Goal: Task Accomplishment & Management: Use online tool/utility

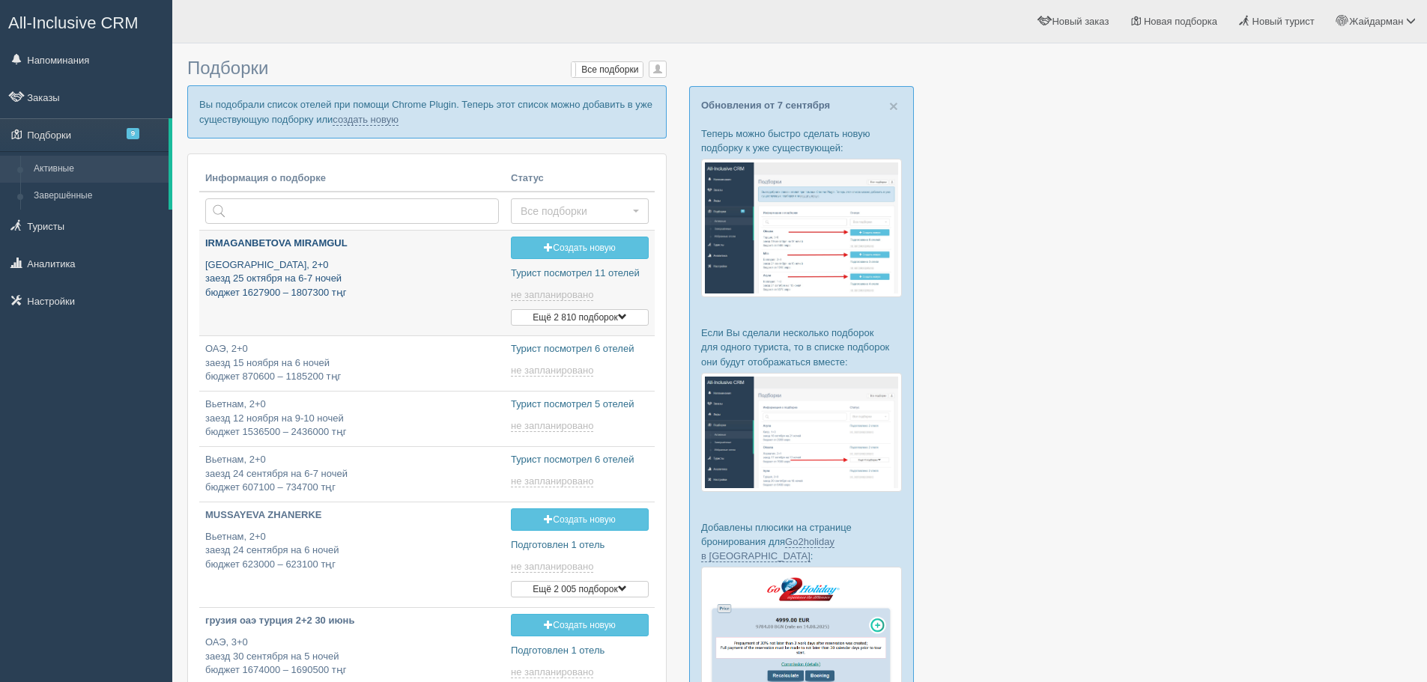
type input "2025-09-14 12:25"
click at [385, 118] on link "создать новую" at bounding box center [366, 120] width 66 height 12
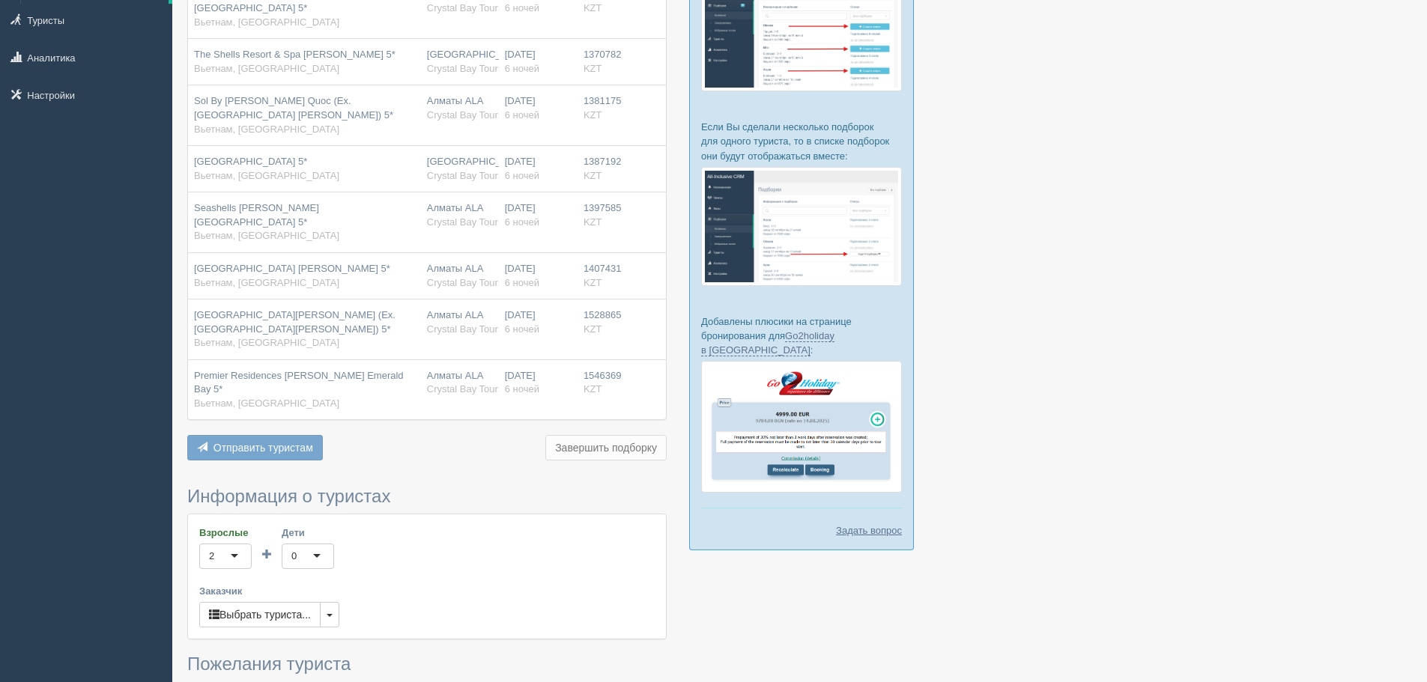
scroll to position [244, 0]
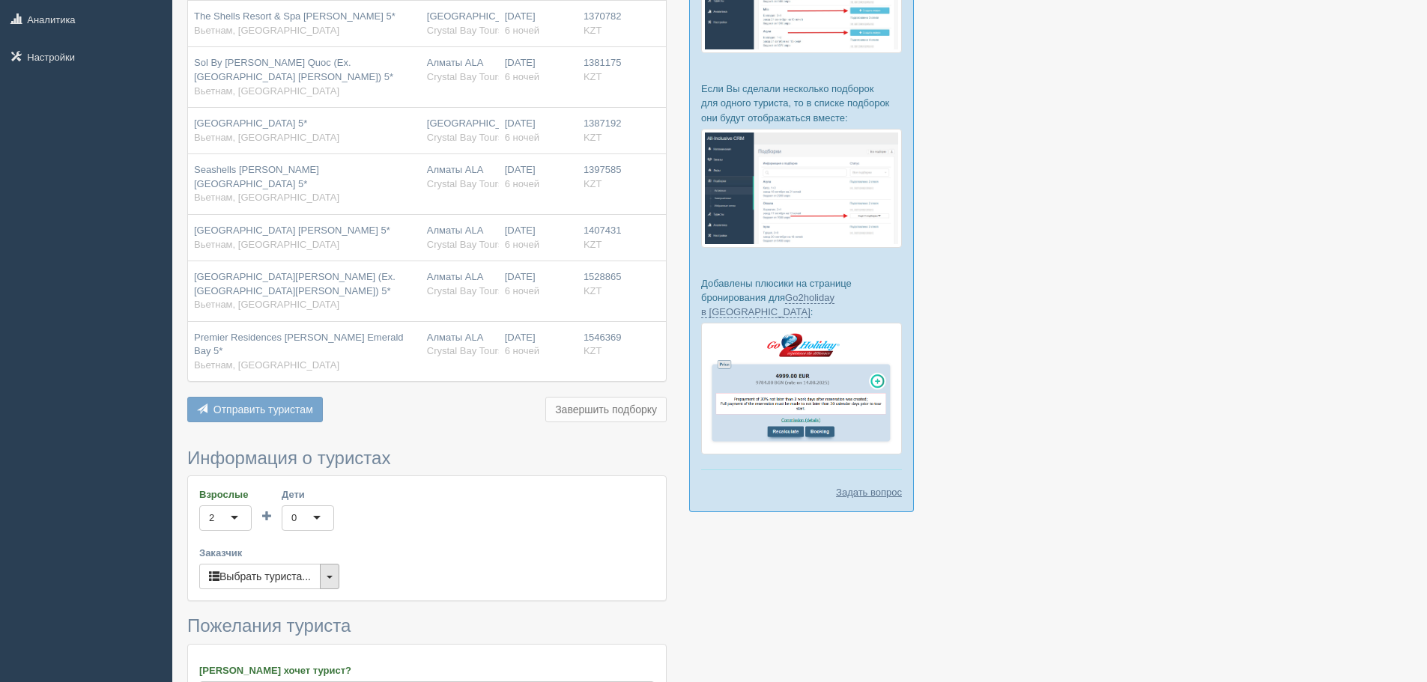
click at [333, 576] on span "button" at bounding box center [330, 577] width 6 height 3
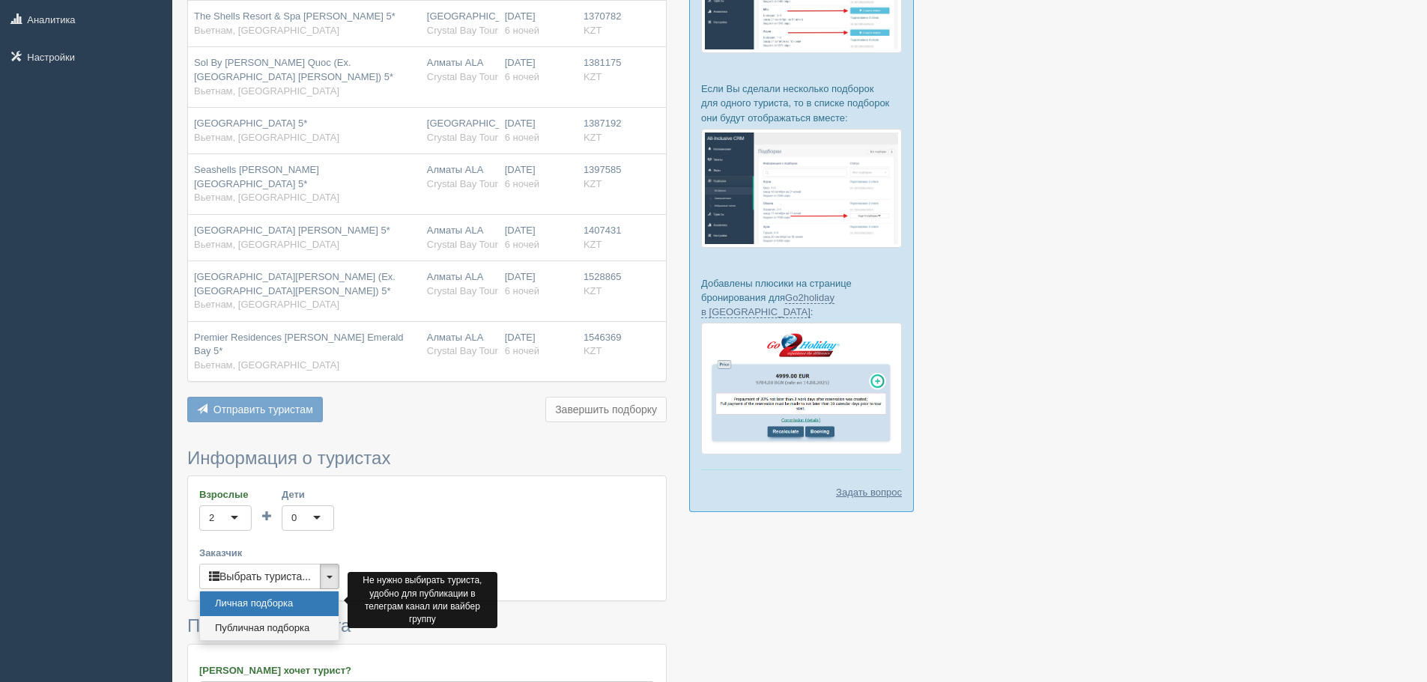
click at [295, 616] on link "Публичная подборка" at bounding box center [269, 628] width 139 height 25
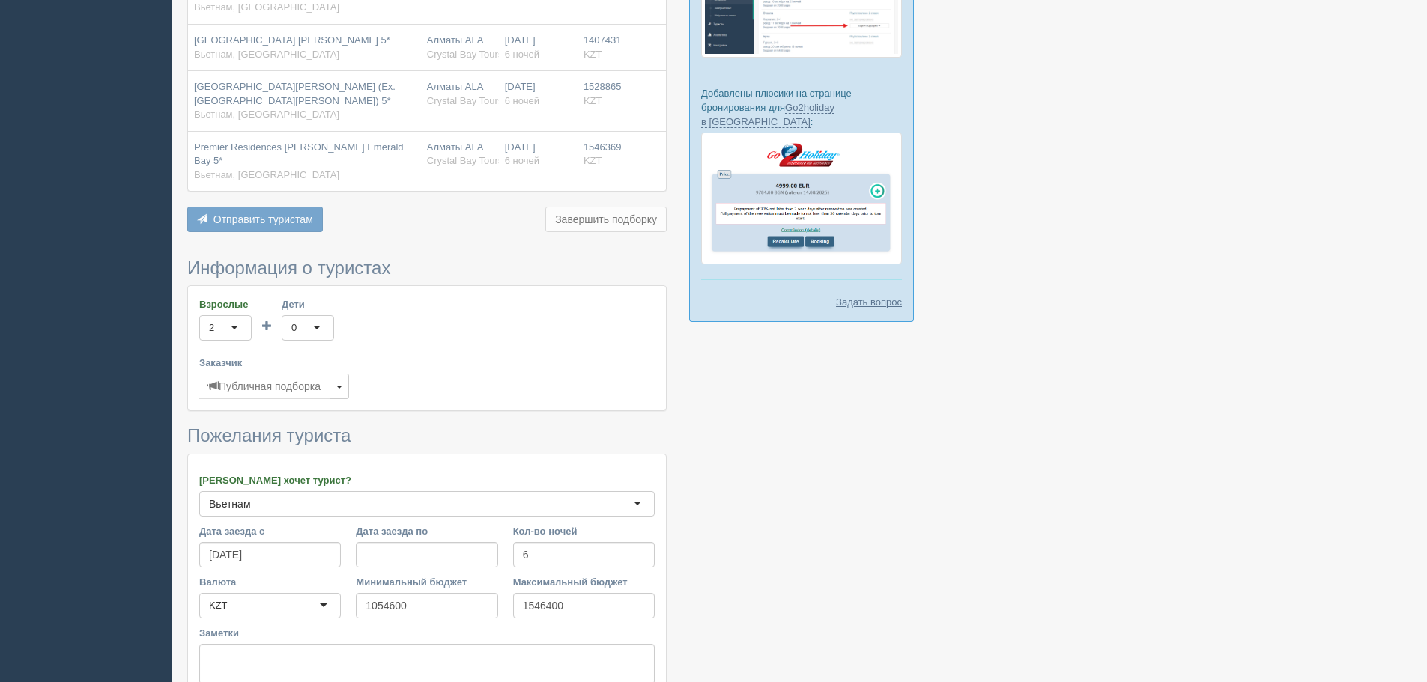
scroll to position [544, 0]
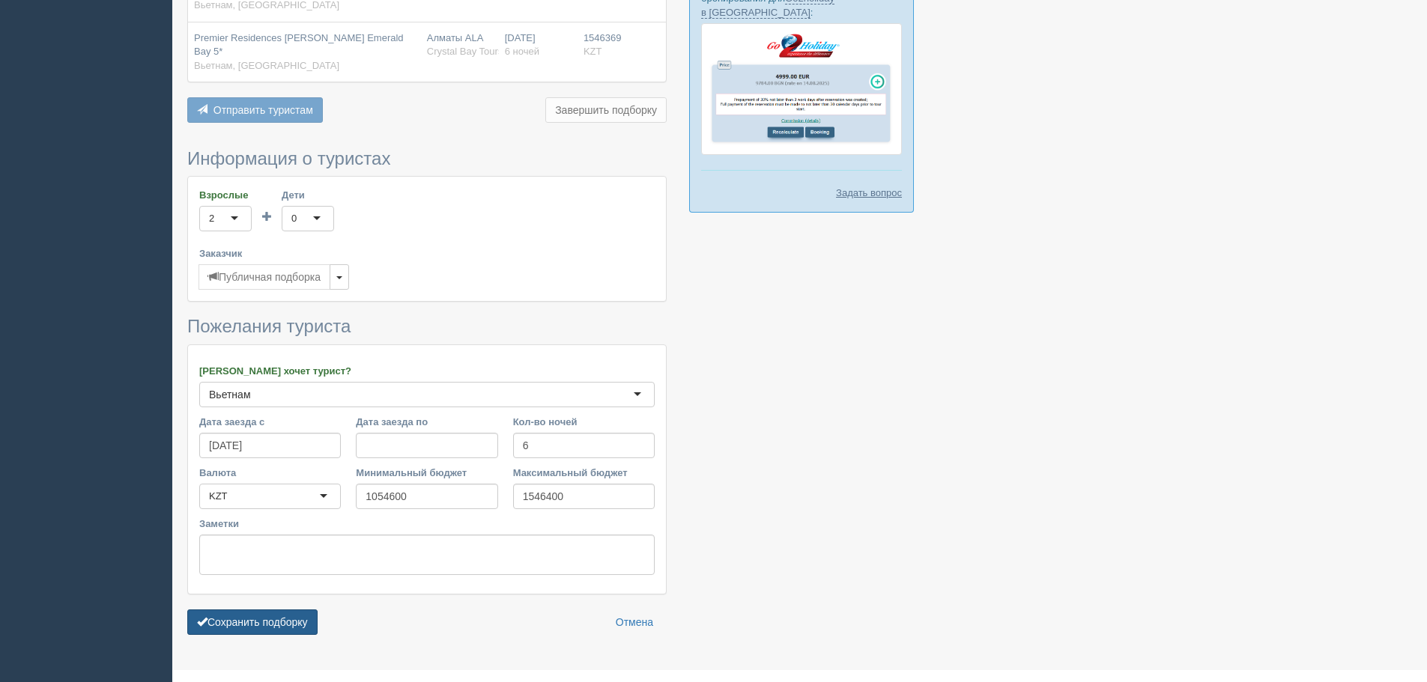
click at [289, 610] on button "Сохранить подборку" at bounding box center [252, 622] width 130 height 25
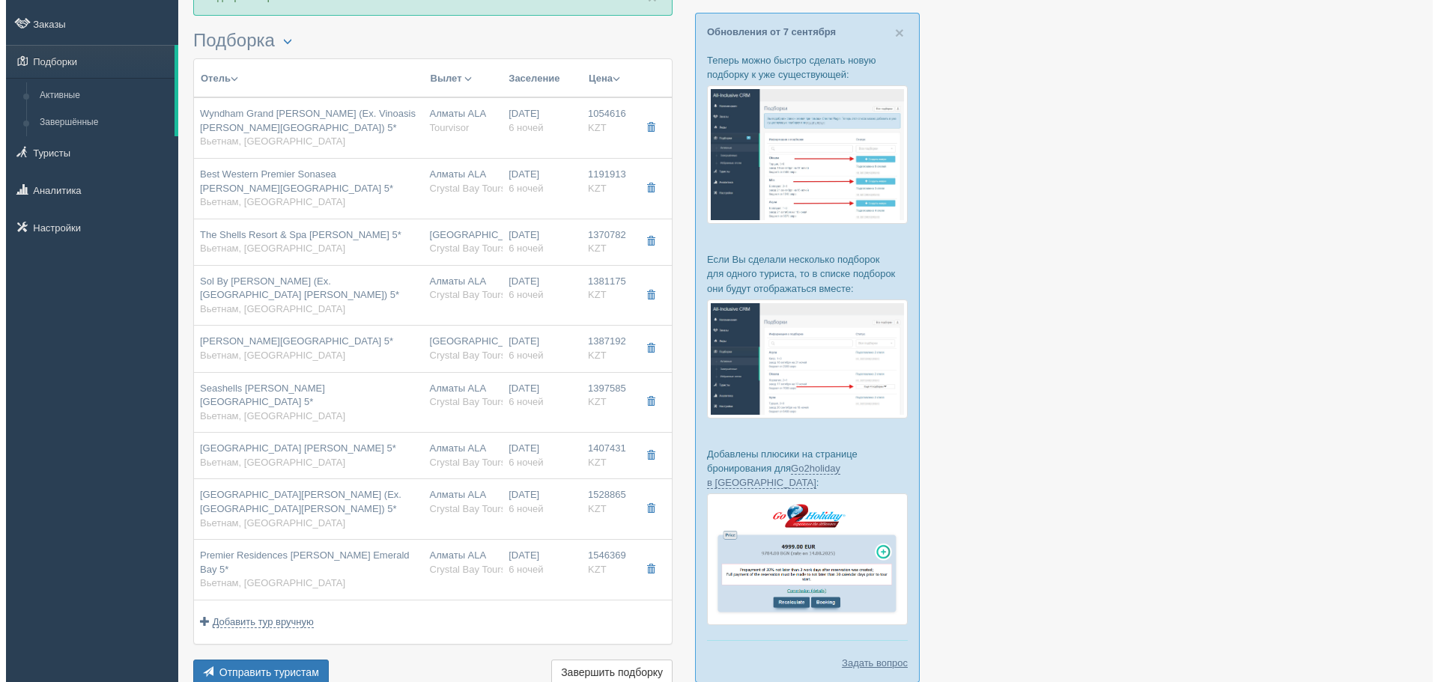
scroll to position [150, 0]
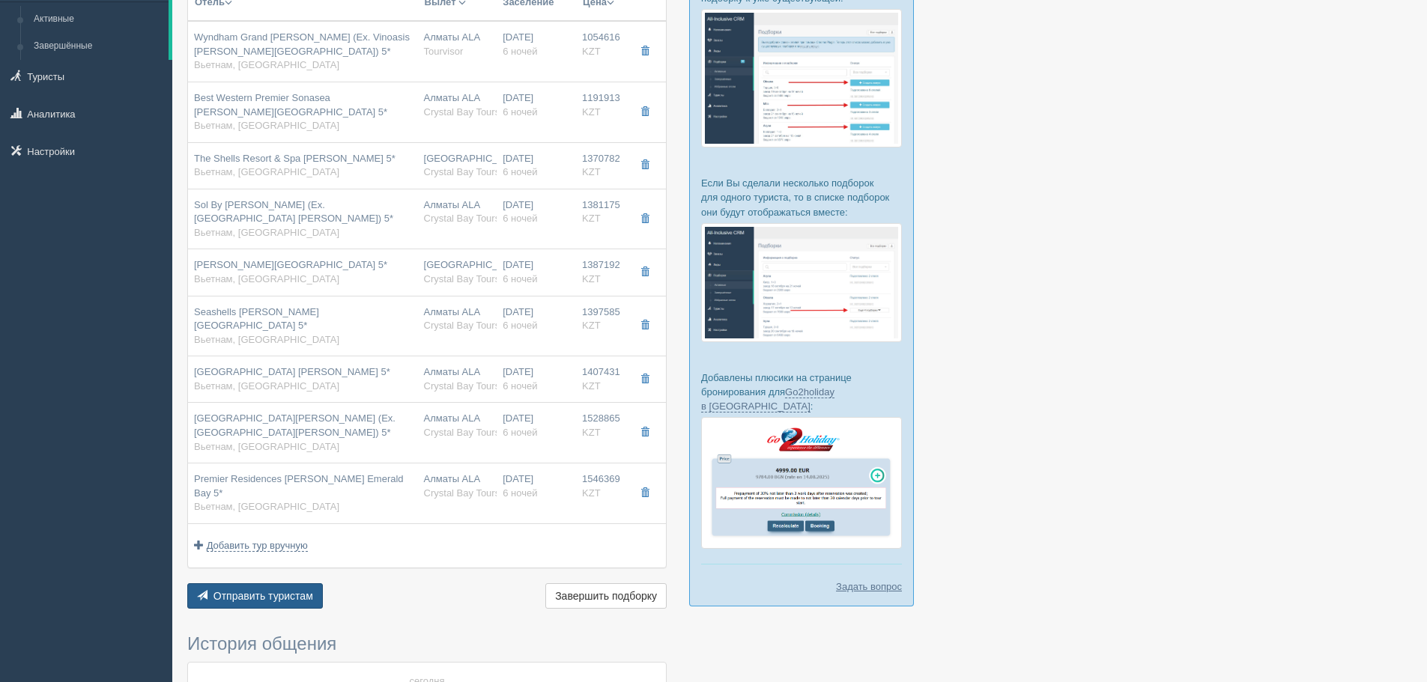
click at [253, 590] on span "Отправить туристам" at bounding box center [263, 596] width 100 height 12
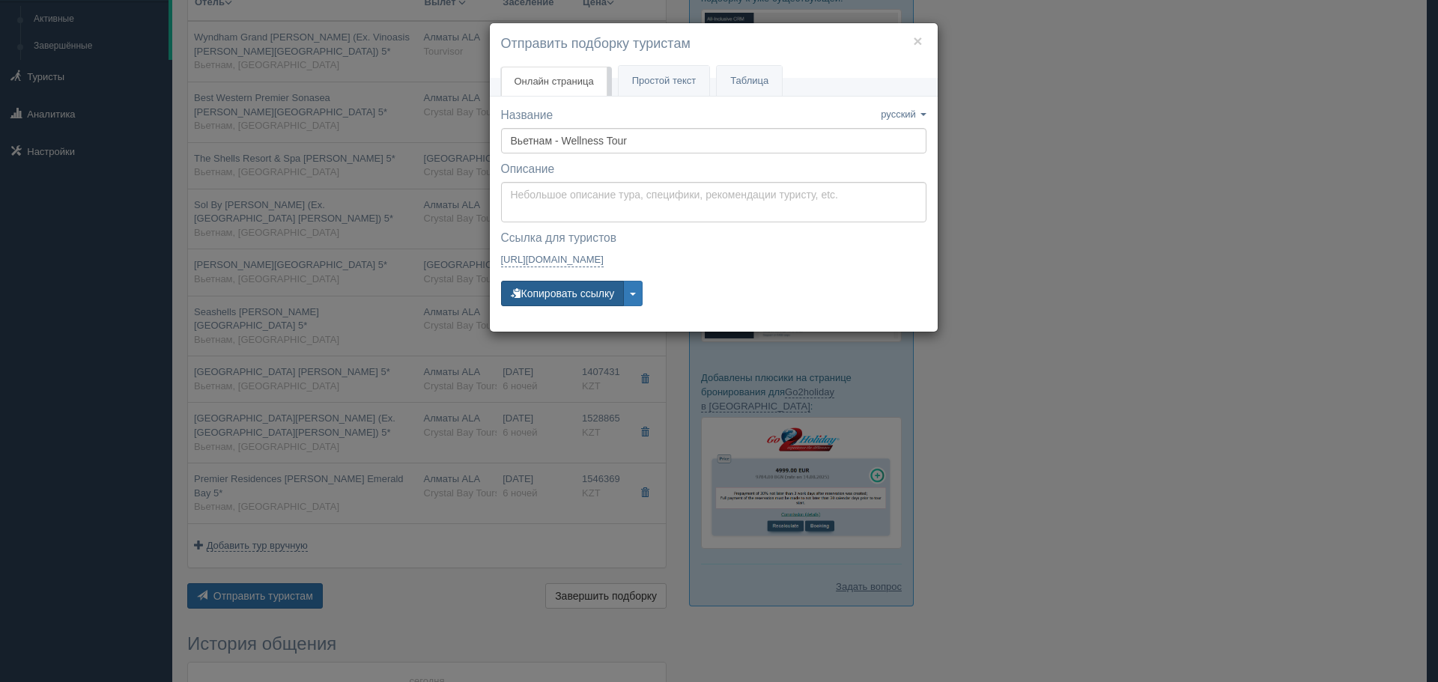
click at [587, 291] on button "Копировать ссылку" at bounding box center [563, 293] width 124 height 25
